Goal: Navigation & Orientation: Find specific page/section

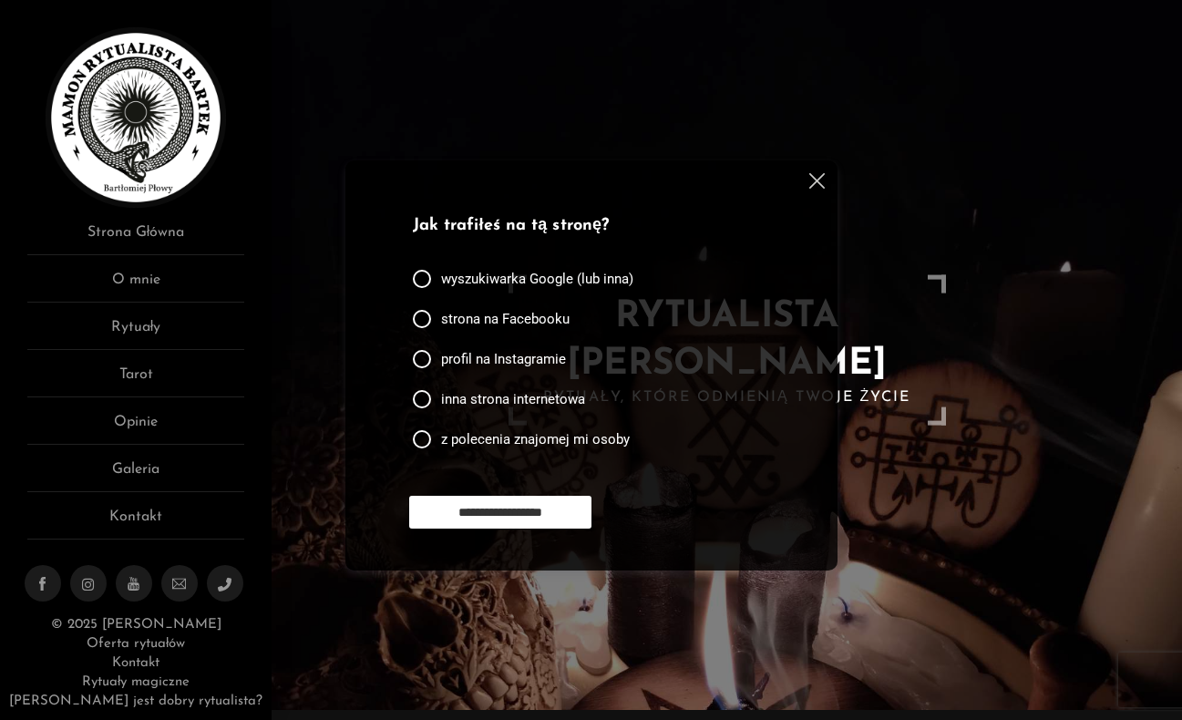
scroll to position [24, 0]
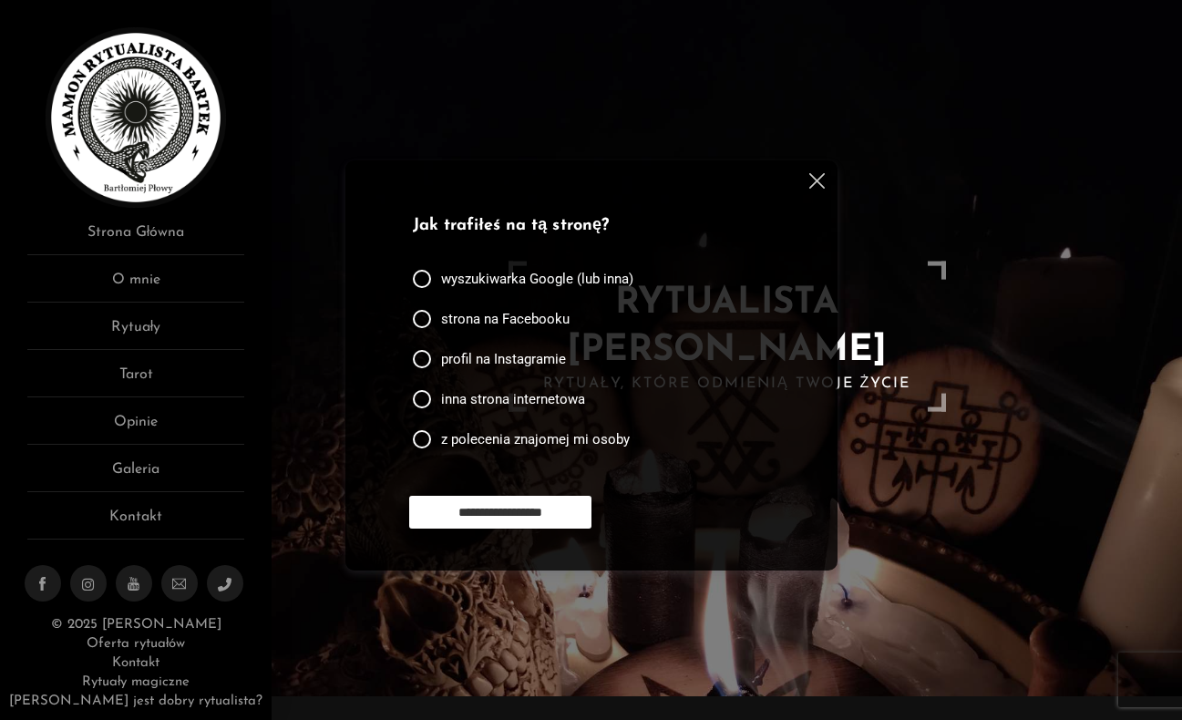
click at [818, 182] on img at bounding box center [816, 180] width 15 height 15
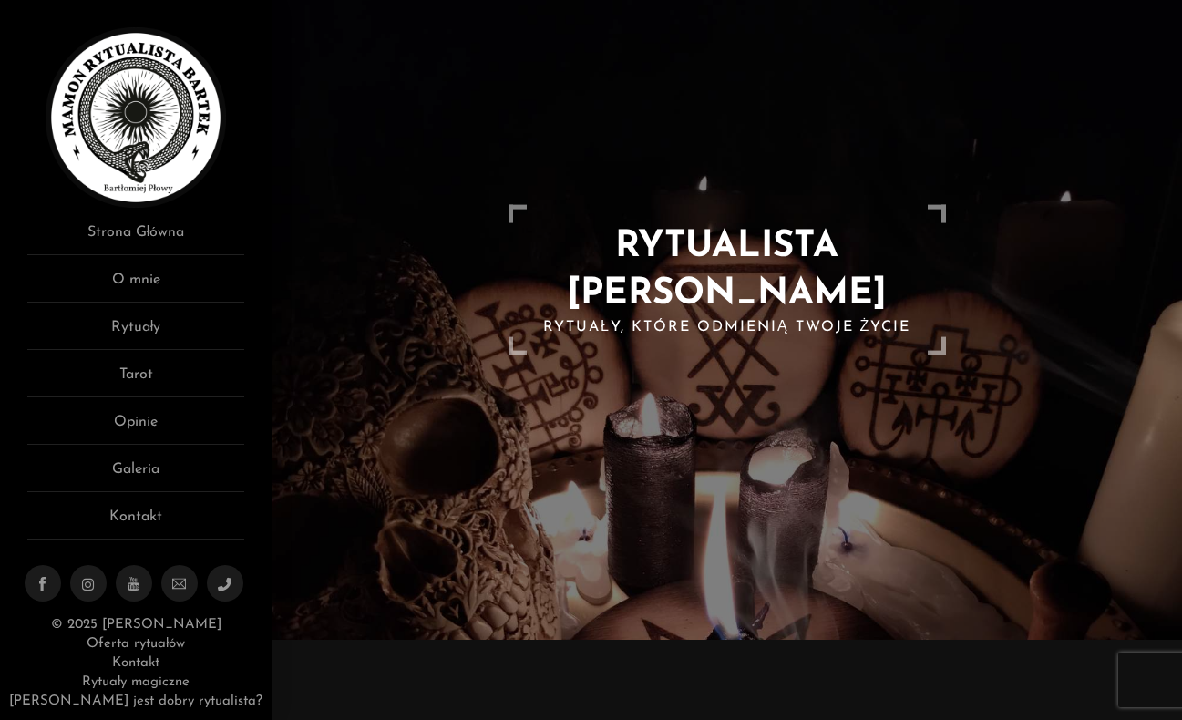
scroll to position [98, 0]
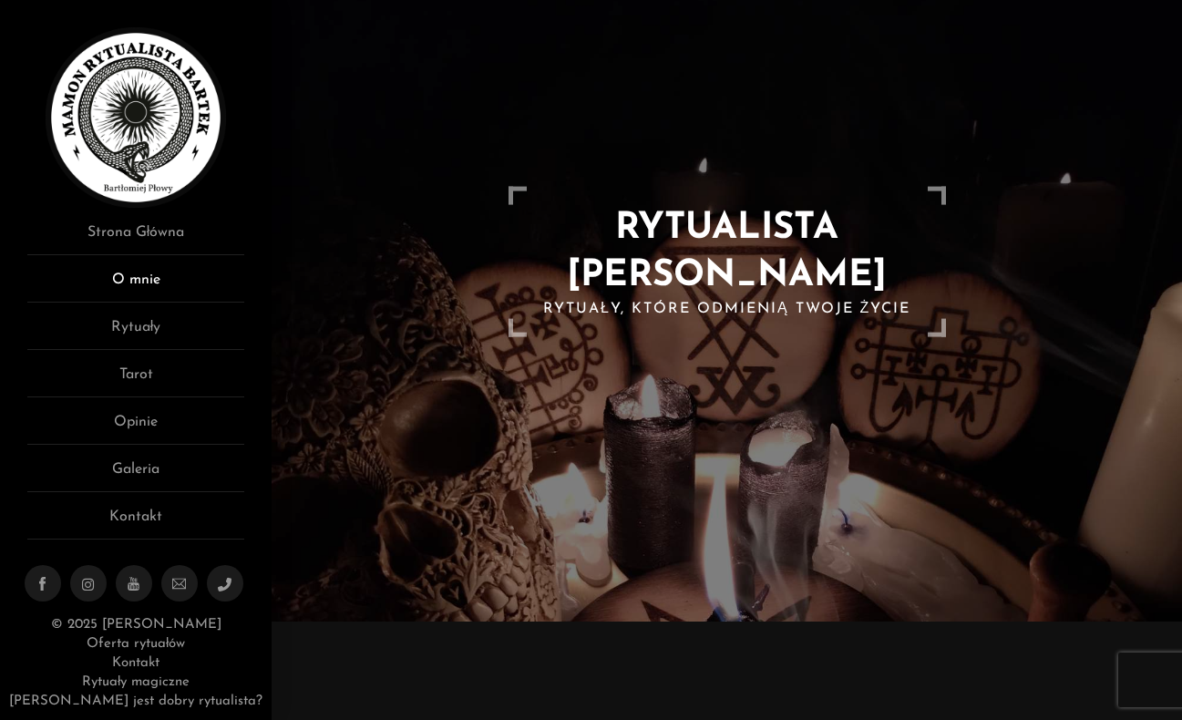
click at [147, 278] on link "O mnie" at bounding box center [135, 286] width 217 height 34
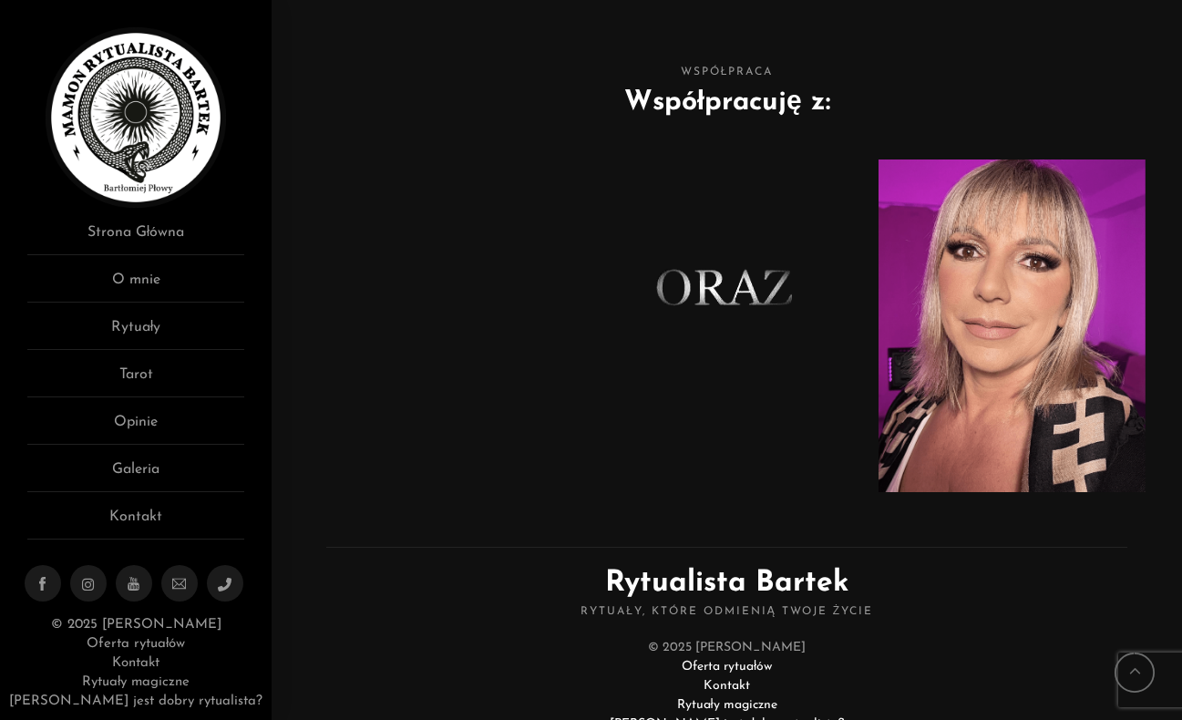
scroll to position [1242, 0]
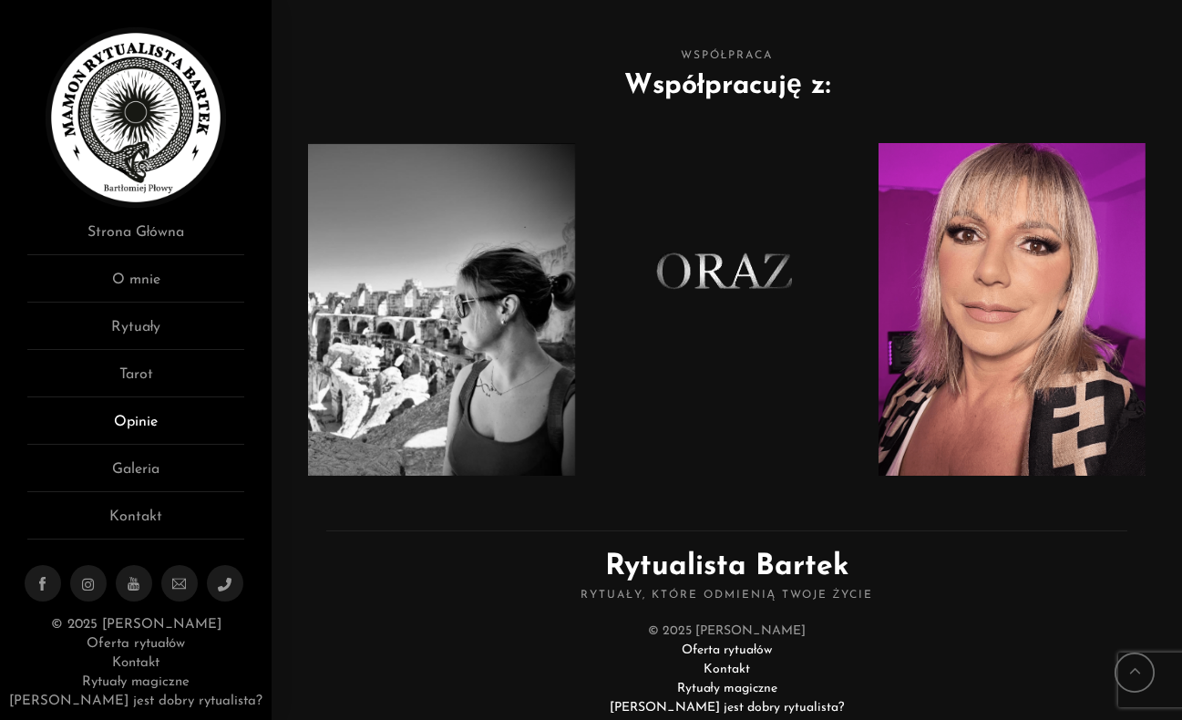
click at [140, 424] on link "Opinie" at bounding box center [135, 428] width 217 height 34
click at [172, 470] on link "Galeria" at bounding box center [135, 475] width 217 height 34
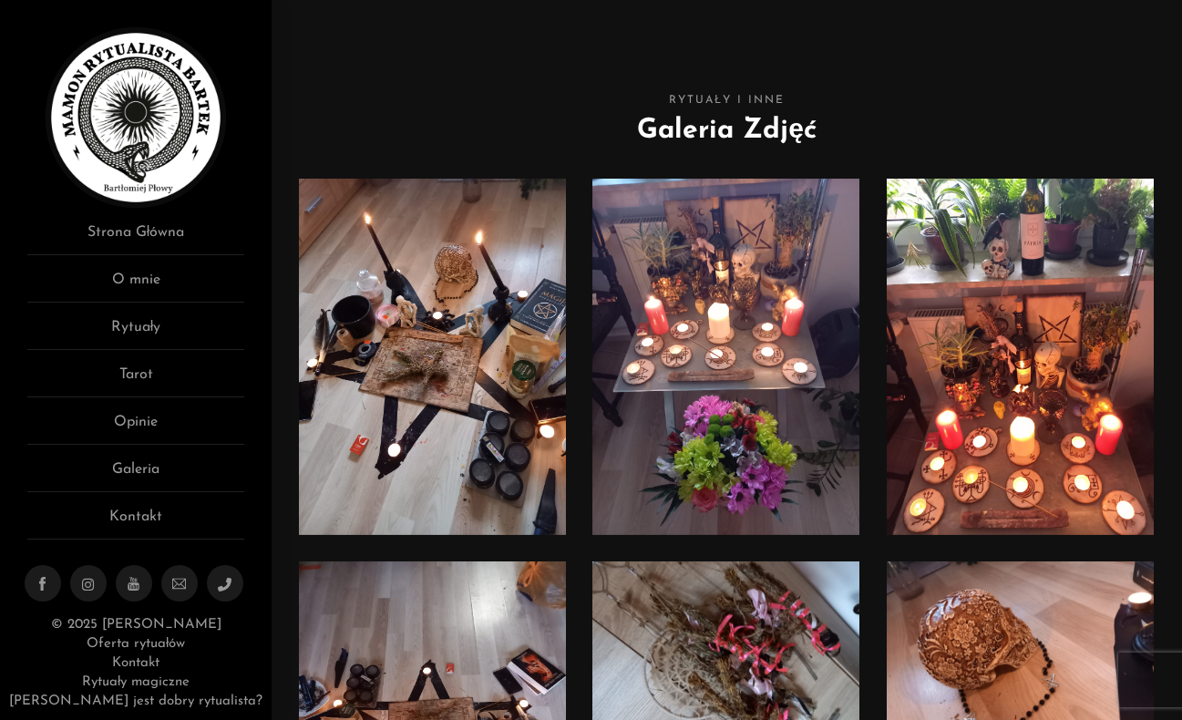
click at [449, 426] on link at bounding box center [432, 357] width 267 height 356
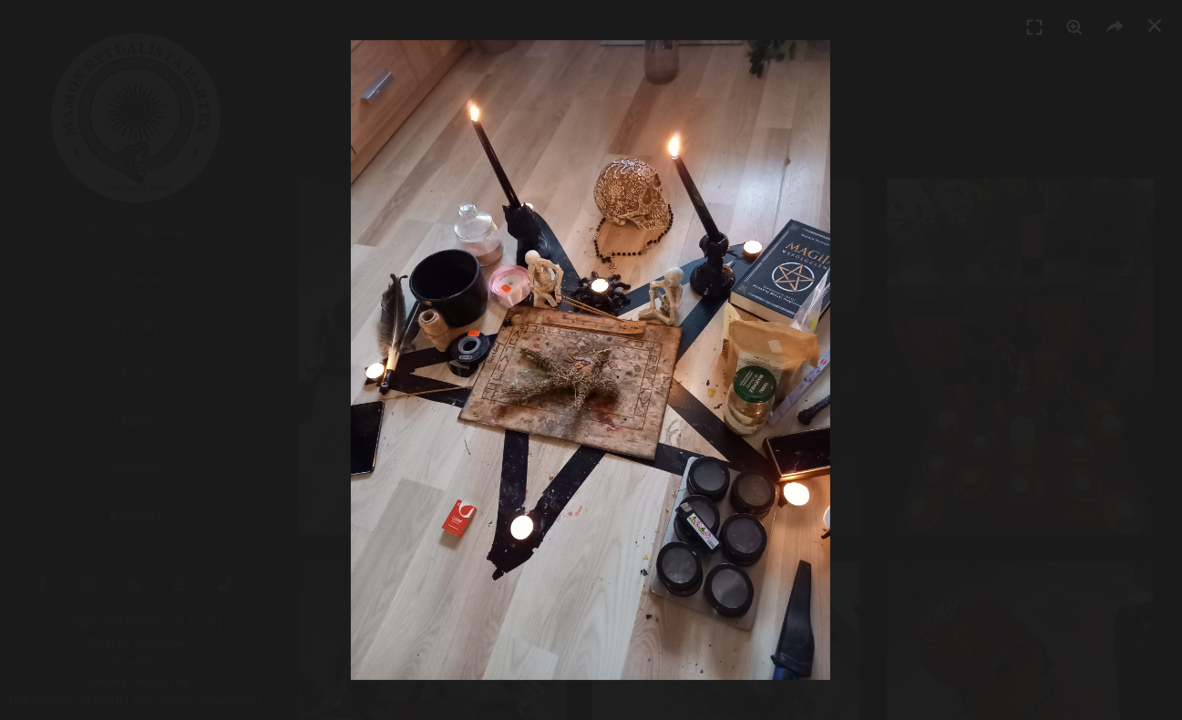
click at [1029, 461] on div at bounding box center [591, 360] width 1182 height 720
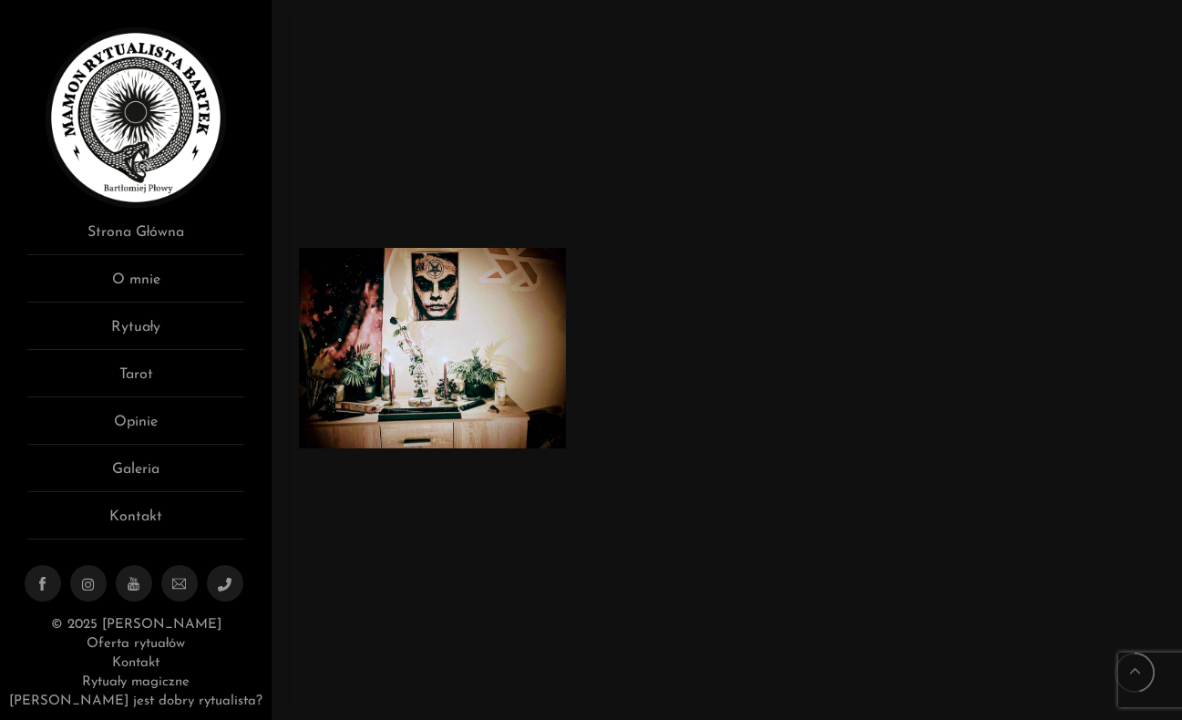
scroll to position [2736, 0]
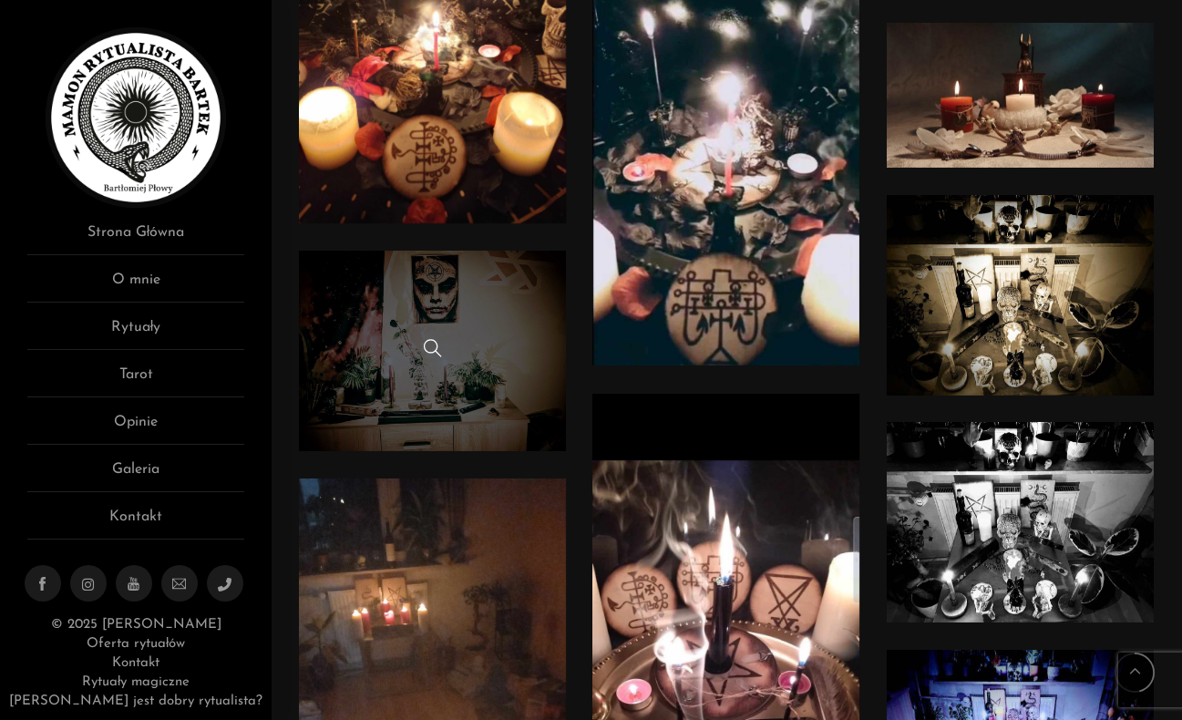
click at [445, 307] on link at bounding box center [432, 351] width 267 height 200
